Goal: Find specific page/section: Find specific page/section

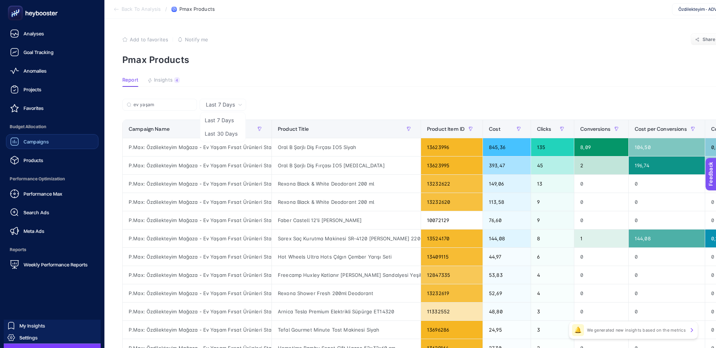
click at [45, 144] on span "Campaigns" at bounding box center [36, 142] width 25 height 6
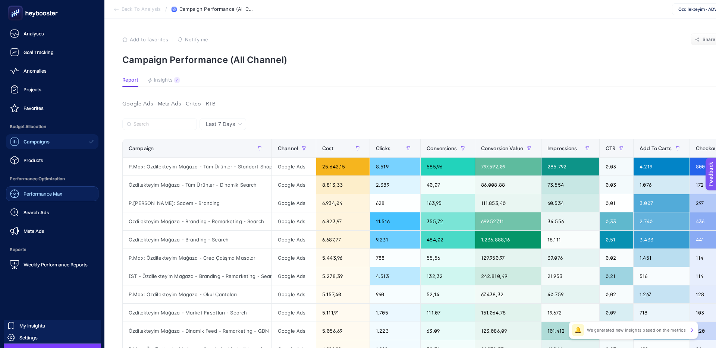
click at [46, 195] on span "Performance Max" at bounding box center [43, 194] width 39 height 6
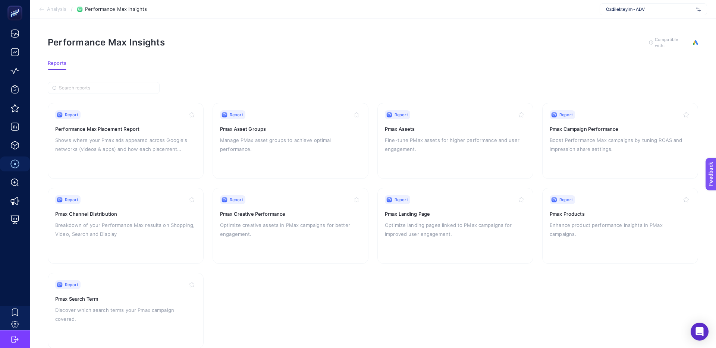
scroll to position [18, 0]
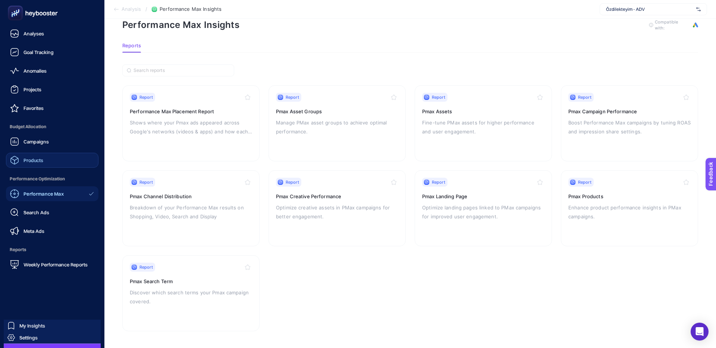
click at [35, 157] on span "Products" at bounding box center [34, 160] width 20 height 6
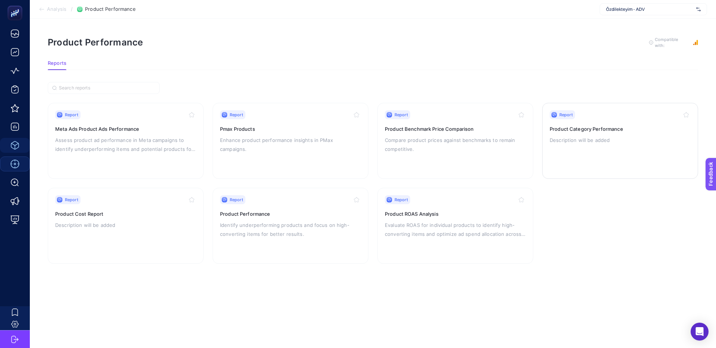
click at [572, 130] on h3 "Product Category Performance" at bounding box center [620, 128] width 141 height 7
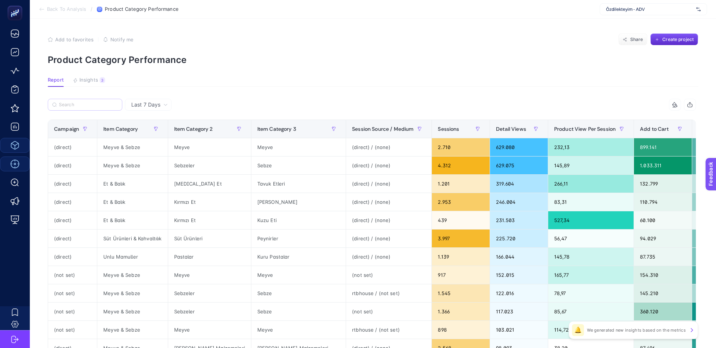
click at [60, 102] on label at bounding box center [85, 105] width 75 height 12
click at [60, 102] on input "Search" at bounding box center [88, 105] width 59 height 6
type input "s"
click at [73, 104] on input "Search" at bounding box center [89, 105] width 58 height 6
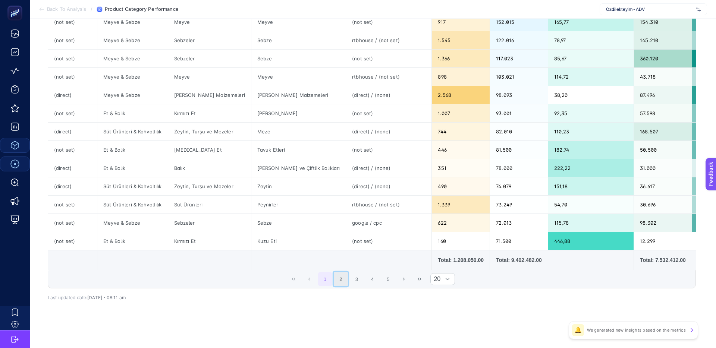
click at [342, 280] on button "2" at bounding box center [341, 279] width 14 height 14
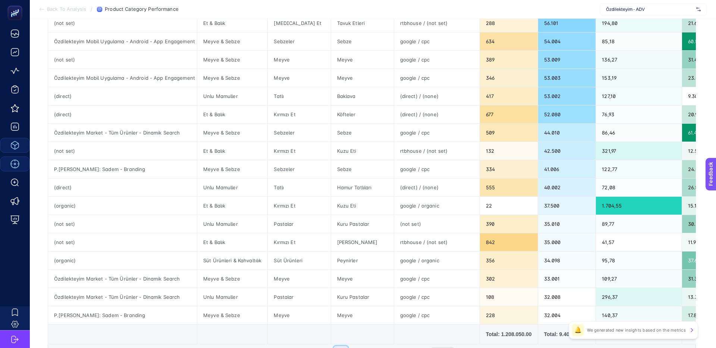
scroll to position [0, 0]
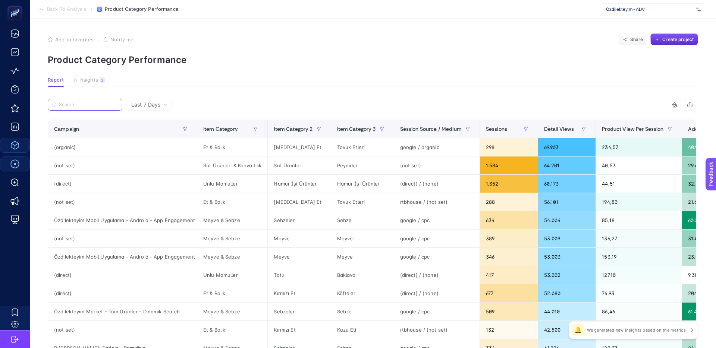
click at [73, 103] on input "Search" at bounding box center [88, 105] width 59 height 6
